Goal: Information Seeking & Learning: Learn about a topic

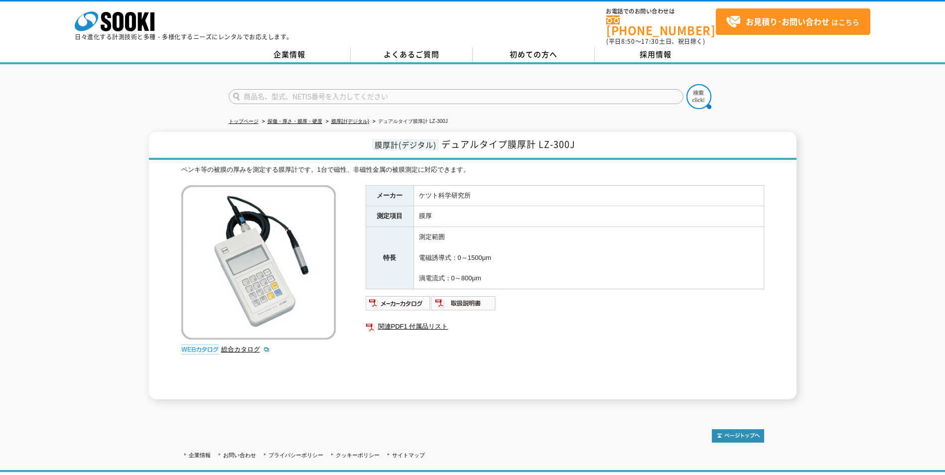
click at [93, 252] on div "膜厚計(デジタル) デュアルタイプ膜厚計 LZ-300J ペンキ等の被膜の厚みを測定する膜厚計です。1台で磁性、非磁性金属の被膜測定に対応できます。 総合カタ…" at bounding box center [472, 266] width 945 height 268
drag, startPoint x: 578, startPoint y: 138, endPoint x: 445, endPoint y: 141, distance: 133.0
click at [445, 141] on h1 "膜厚計(デジタル) デュアルタイプ膜厚計 LZ-300J" at bounding box center [473, 146] width 648 height 28
copy span "デュアルタイプ膜厚計 LZ-300J"
